Goal: Task Accomplishment & Management: Manage account settings

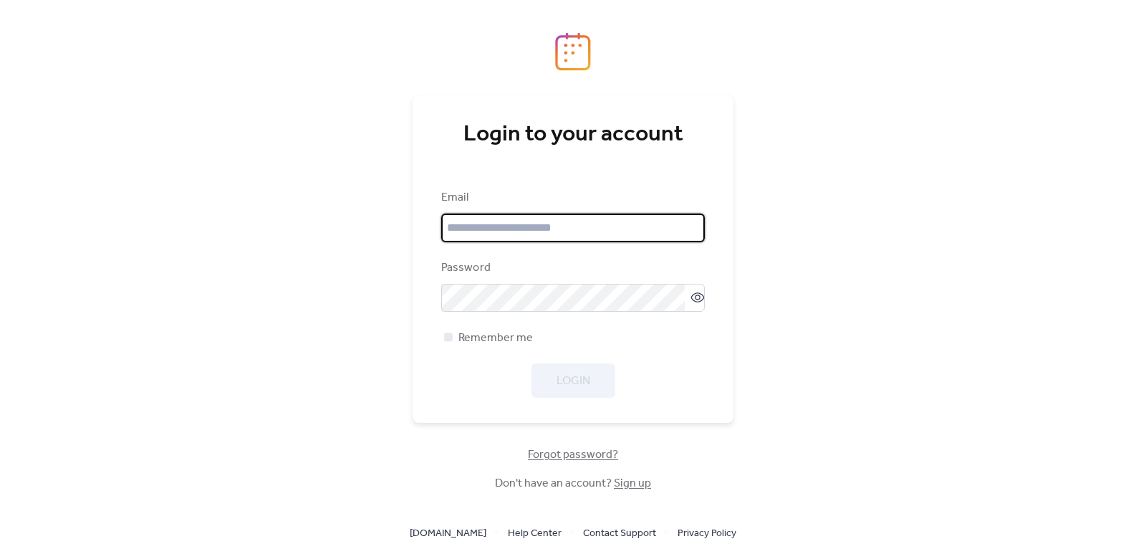
type input "**********"
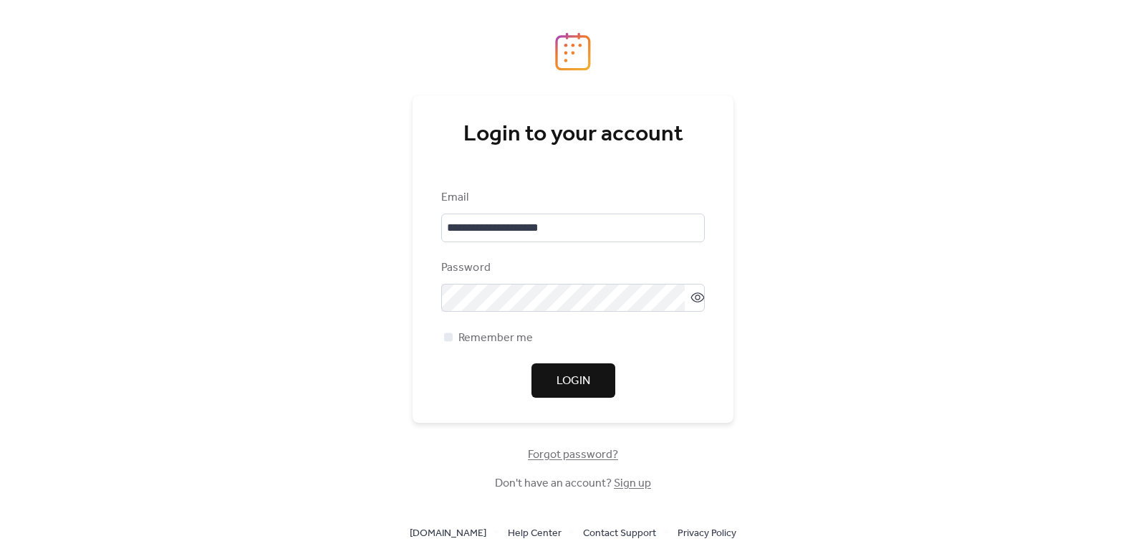
click at [567, 373] on span "Login" at bounding box center [574, 381] width 34 height 17
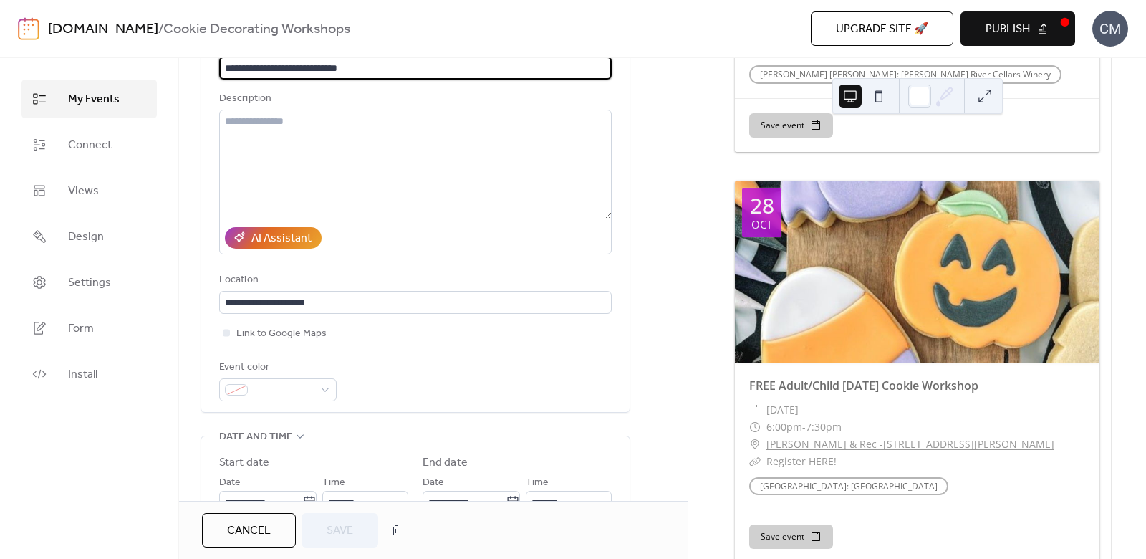
scroll to position [1313, 0]
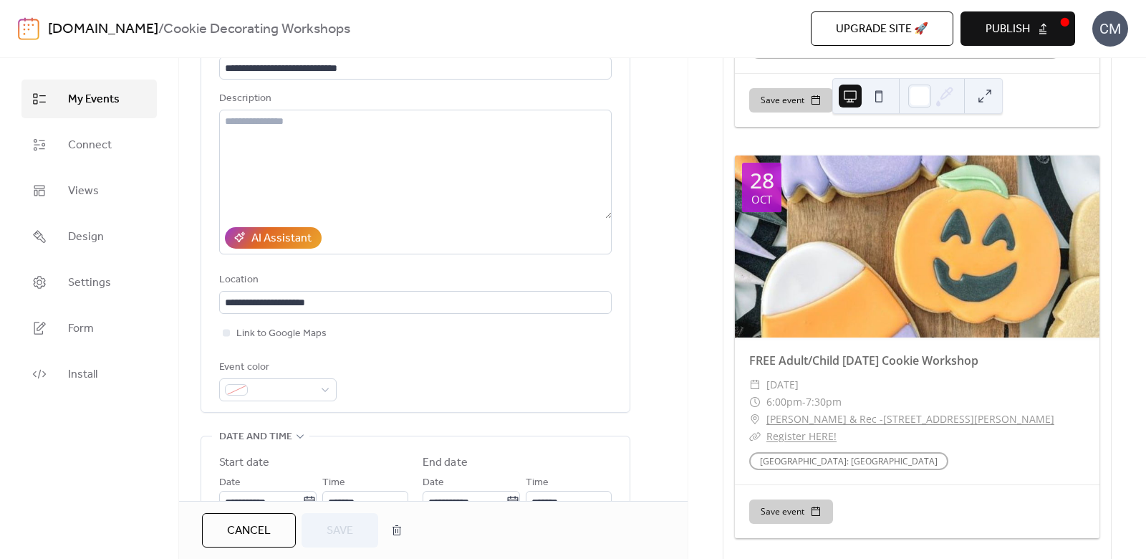
click at [819, 438] on link "Register HERE!" at bounding box center [802, 436] width 70 height 14
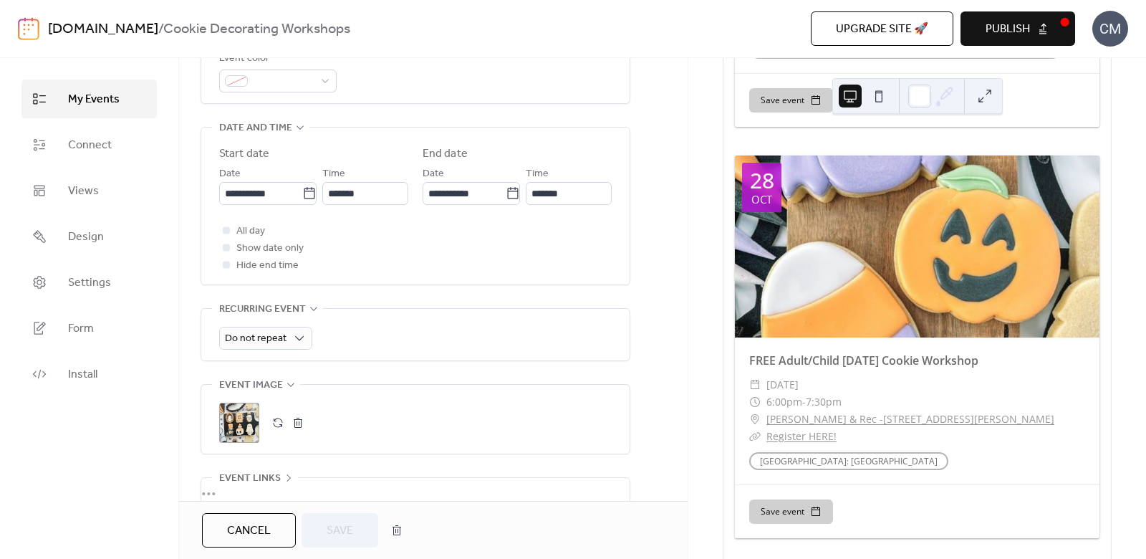
scroll to position [557, 0]
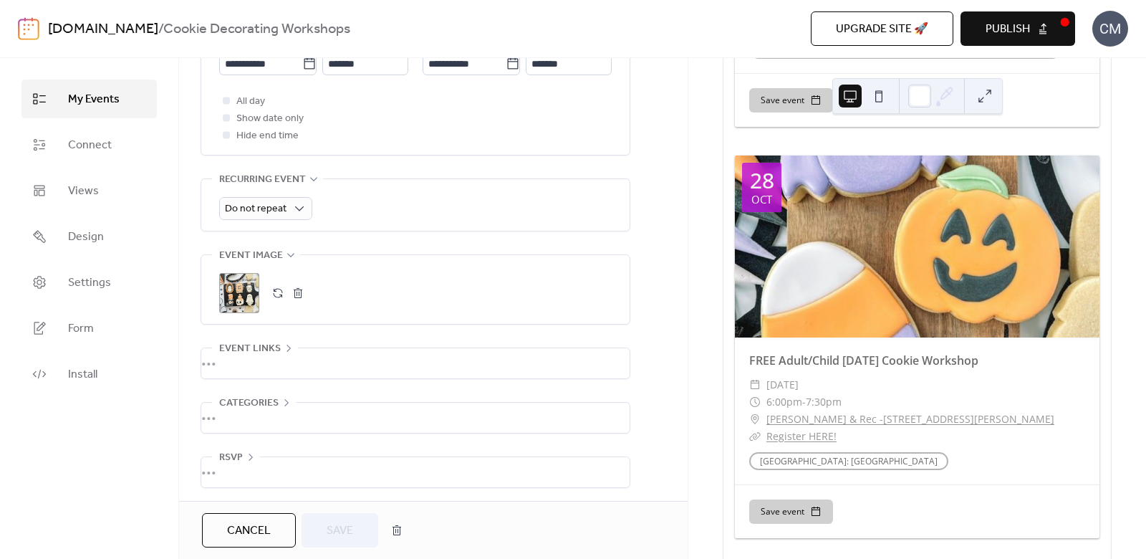
click at [289, 342] on icon at bounding box center [288, 347] width 11 height 11
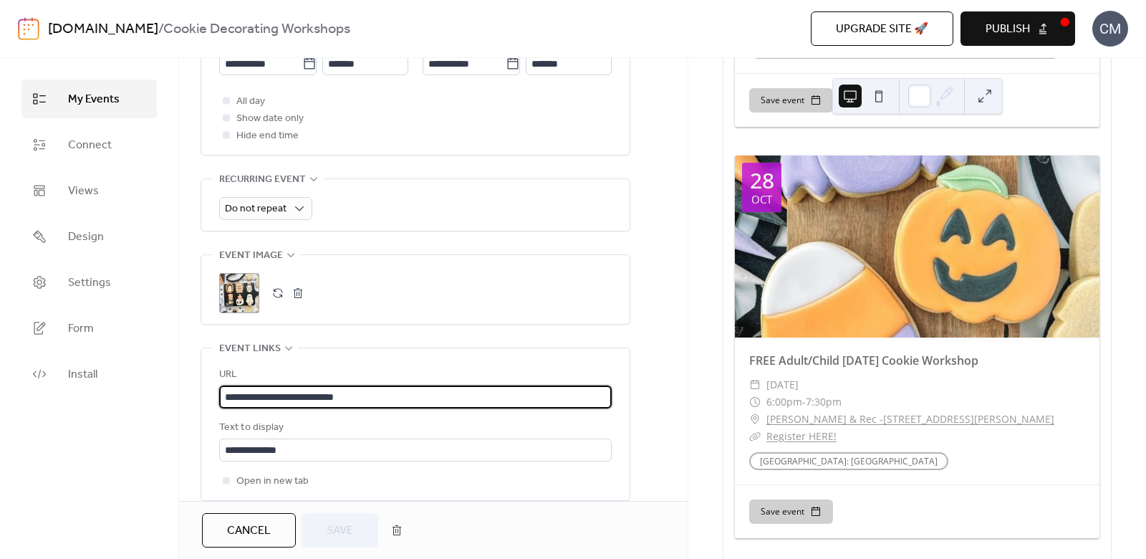
scroll to position [1, 0]
drag, startPoint x: 378, startPoint y: 396, endPoint x: 201, endPoint y: 395, distance: 177.7
click at [201, 395] on div "**********" at bounding box center [415, 424] width 428 height 152
paste input "text"
type input "**********"
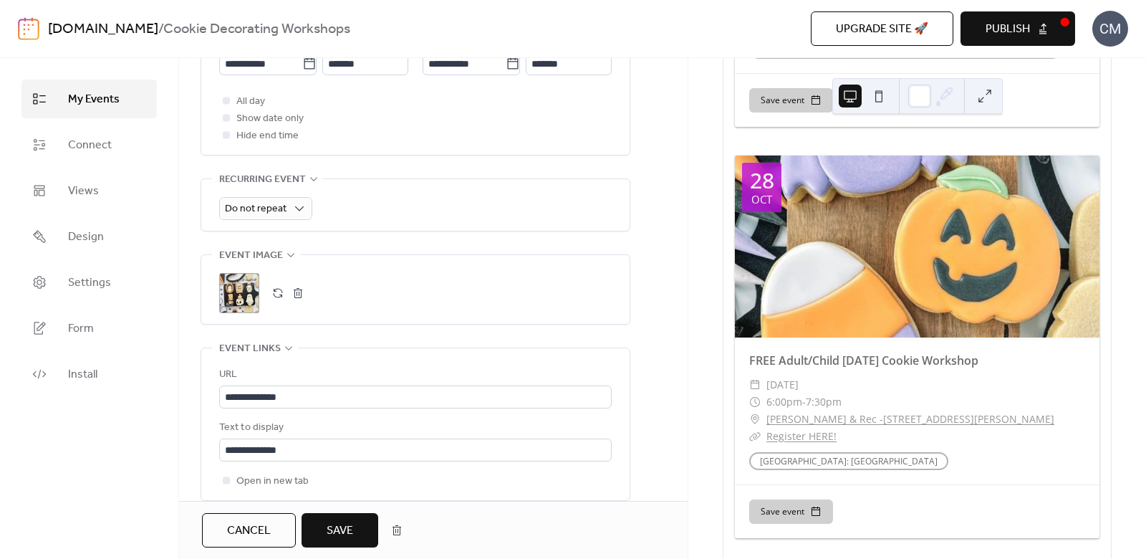
scroll to position [0, 0]
click at [349, 522] on span "Save" at bounding box center [340, 530] width 27 height 17
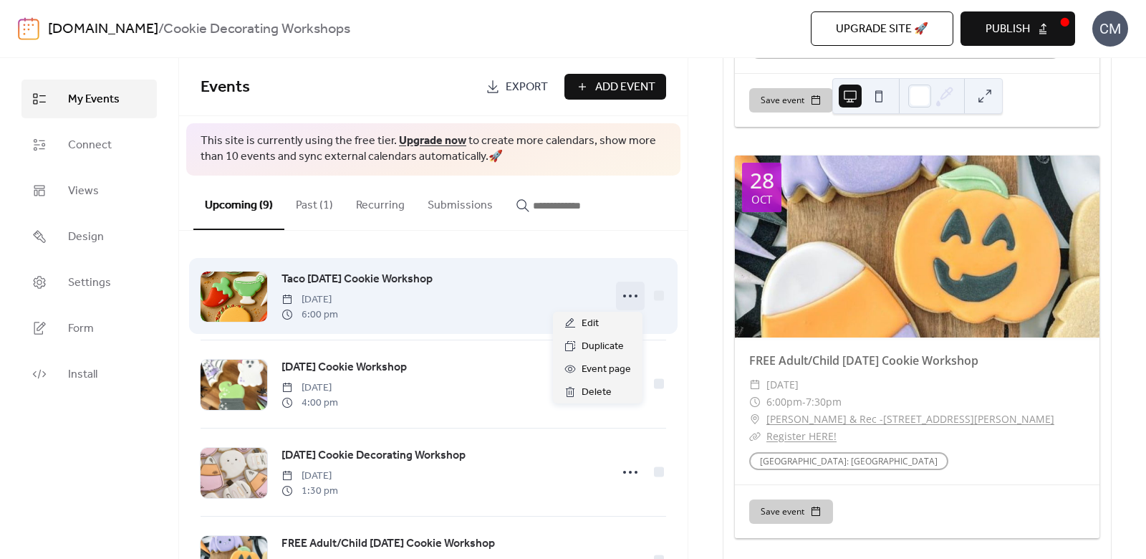
click at [626, 293] on icon at bounding box center [630, 295] width 23 height 23
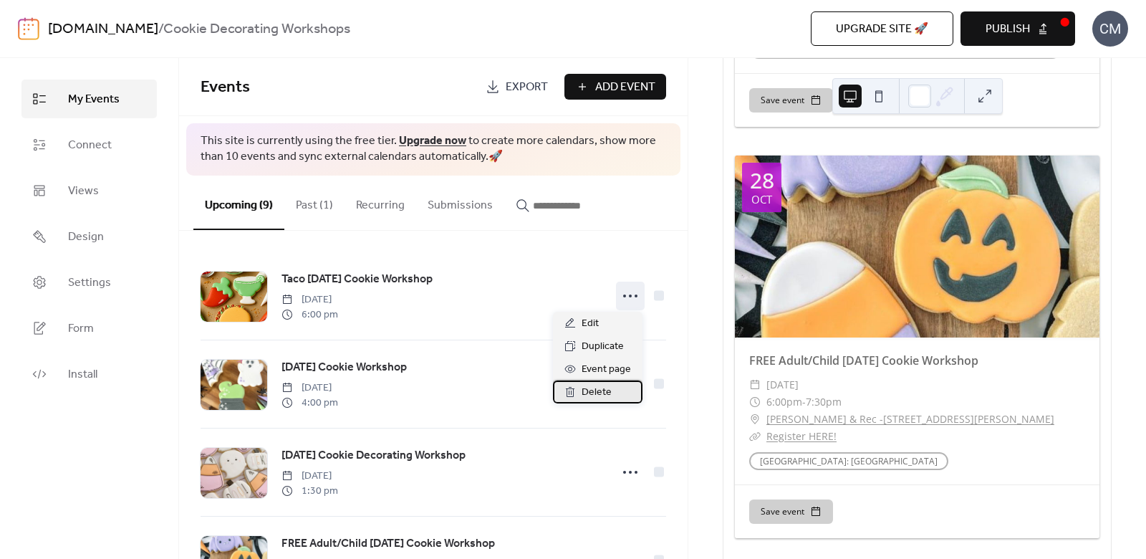
click at [610, 391] on div "Delete" at bounding box center [598, 391] width 90 height 23
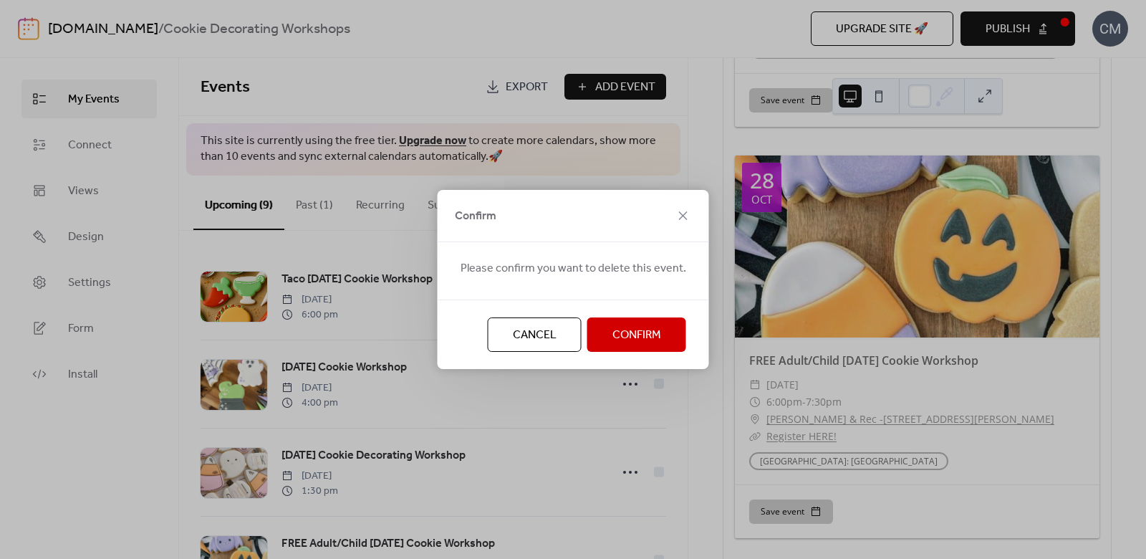
click at [633, 337] on span "Confirm" at bounding box center [637, 335] width 49 height 17
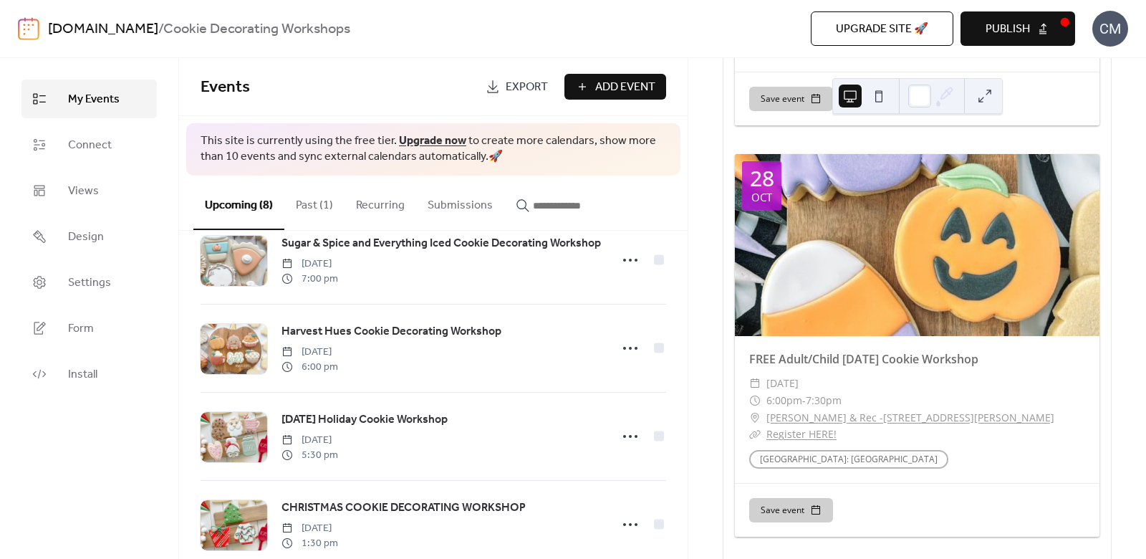
scroll to position [416, 0]
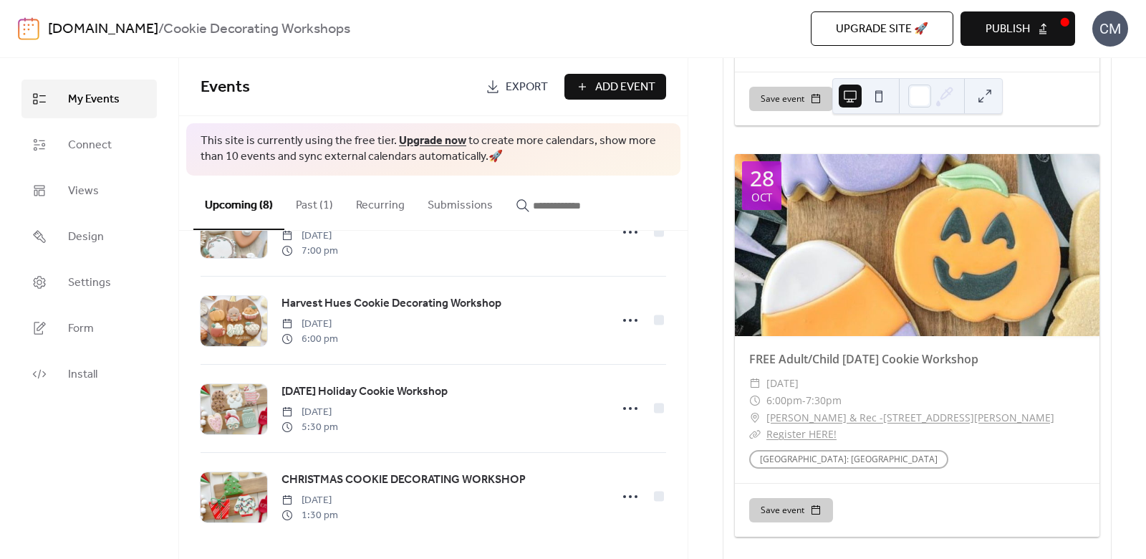
click at [823, 436] on link "Register HERE!" at bounding box center [802, 434] width 70 height 14
